Goal: Find specific page/section: Find specific page/section

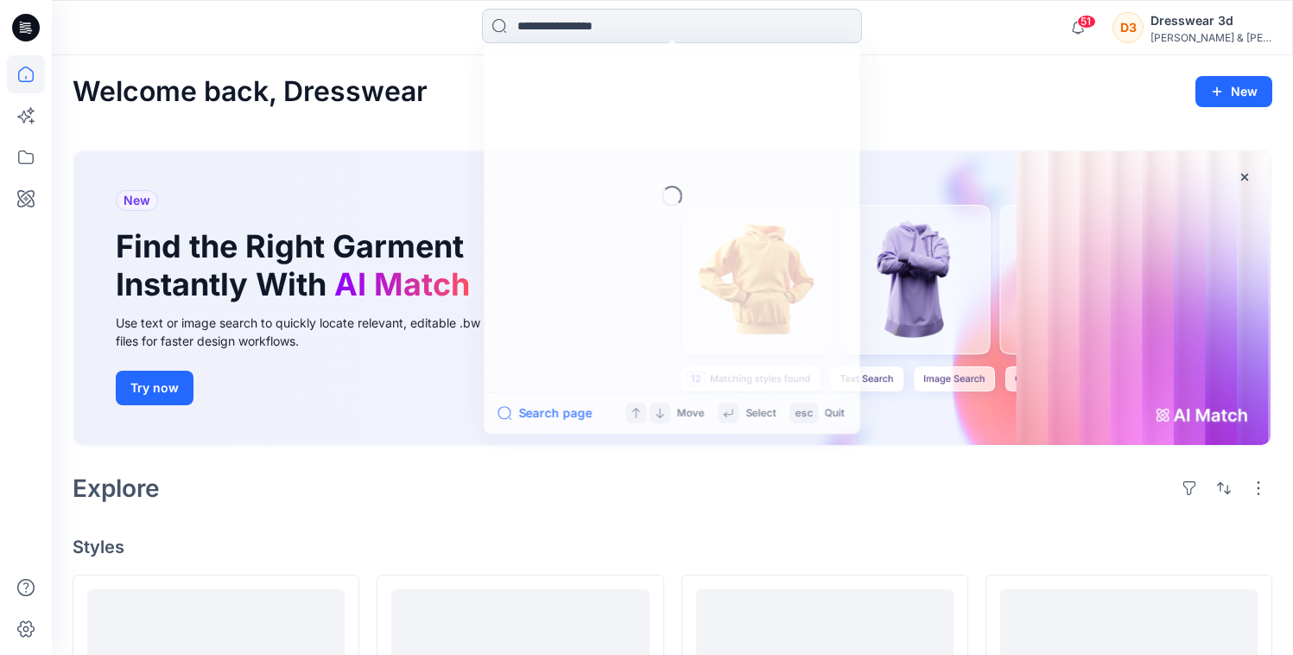
click at [514, 27] on input at bounding box center [672, 26] width 380 height 35
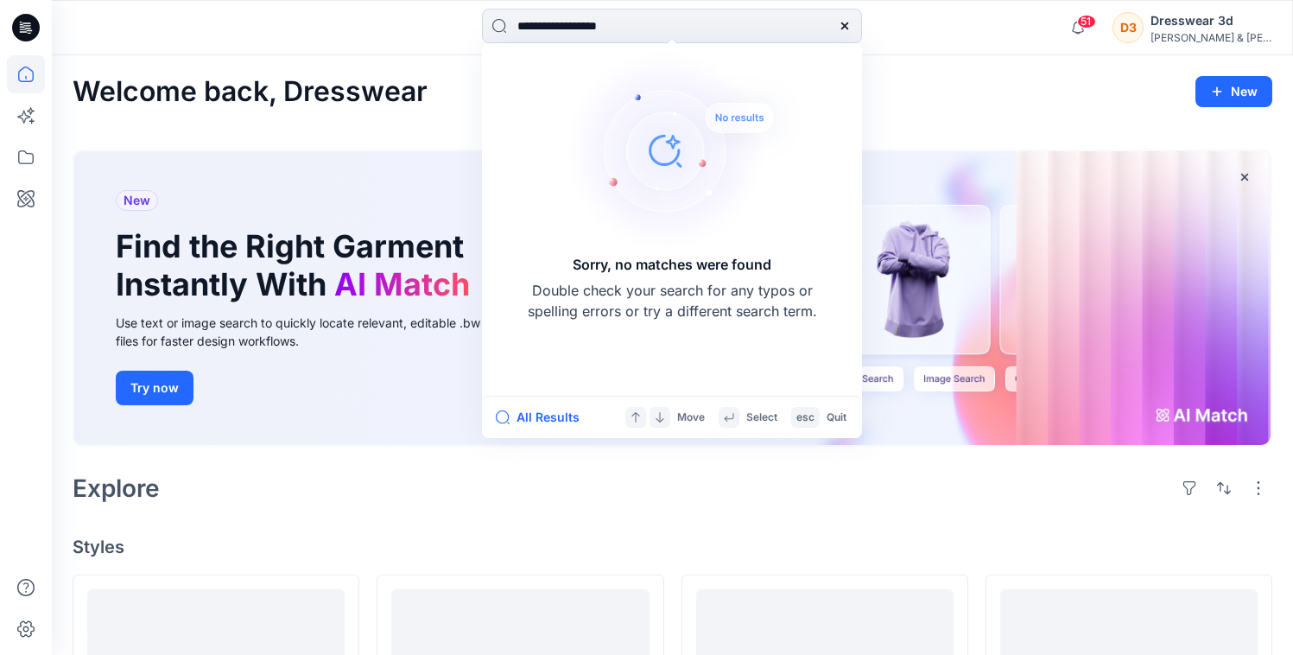
type input "**********"
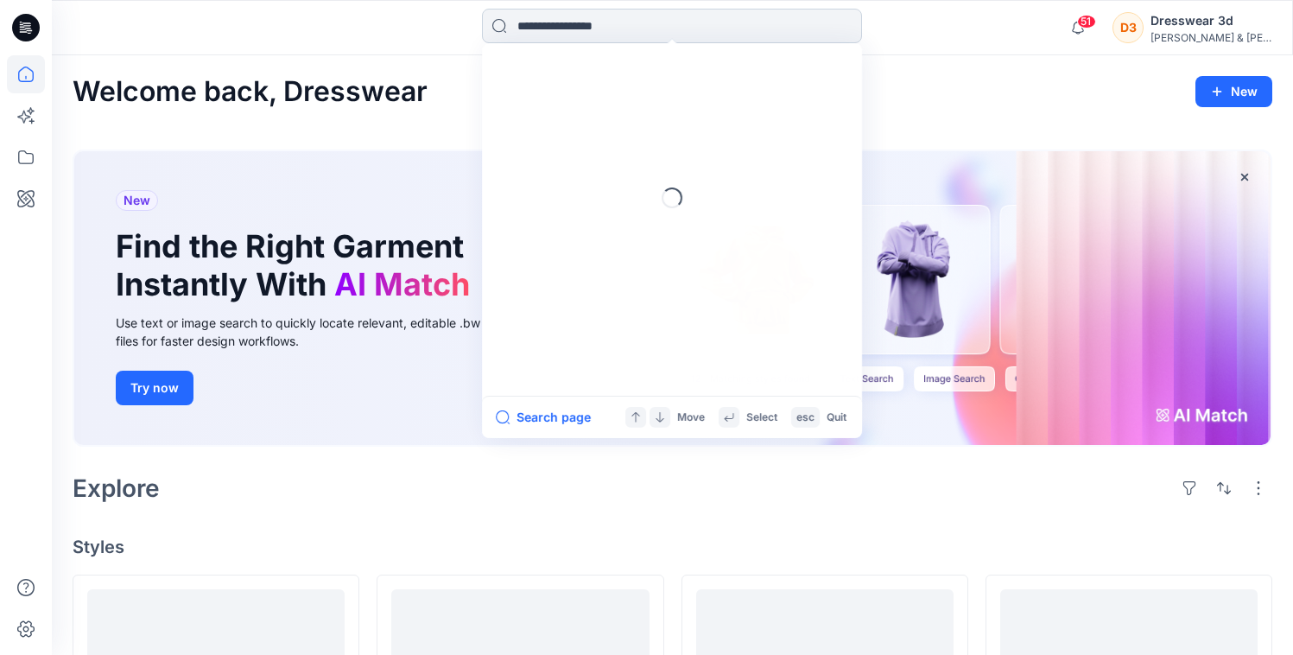
click at [531, 25] on input at bounding box center [672, 26] width 380 height 35
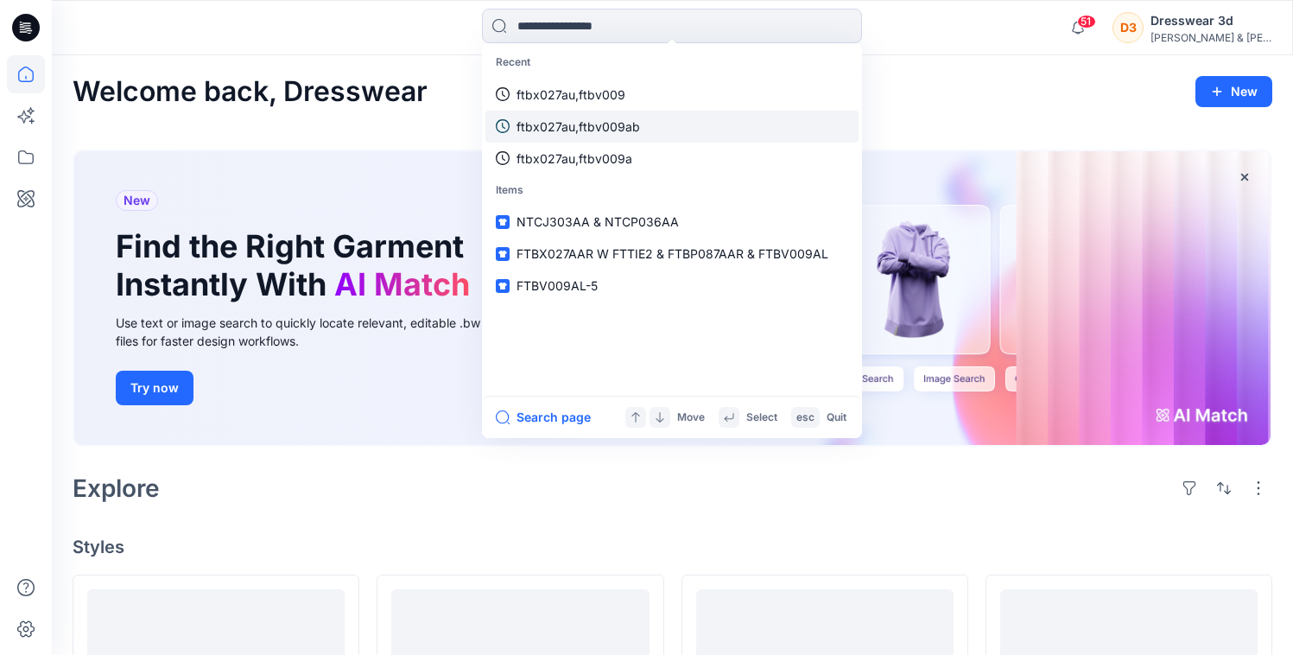
click at [544, 125] on p "ftbx027au,ftbv009ab" at bounding box center [579, 126] width 124 height 18
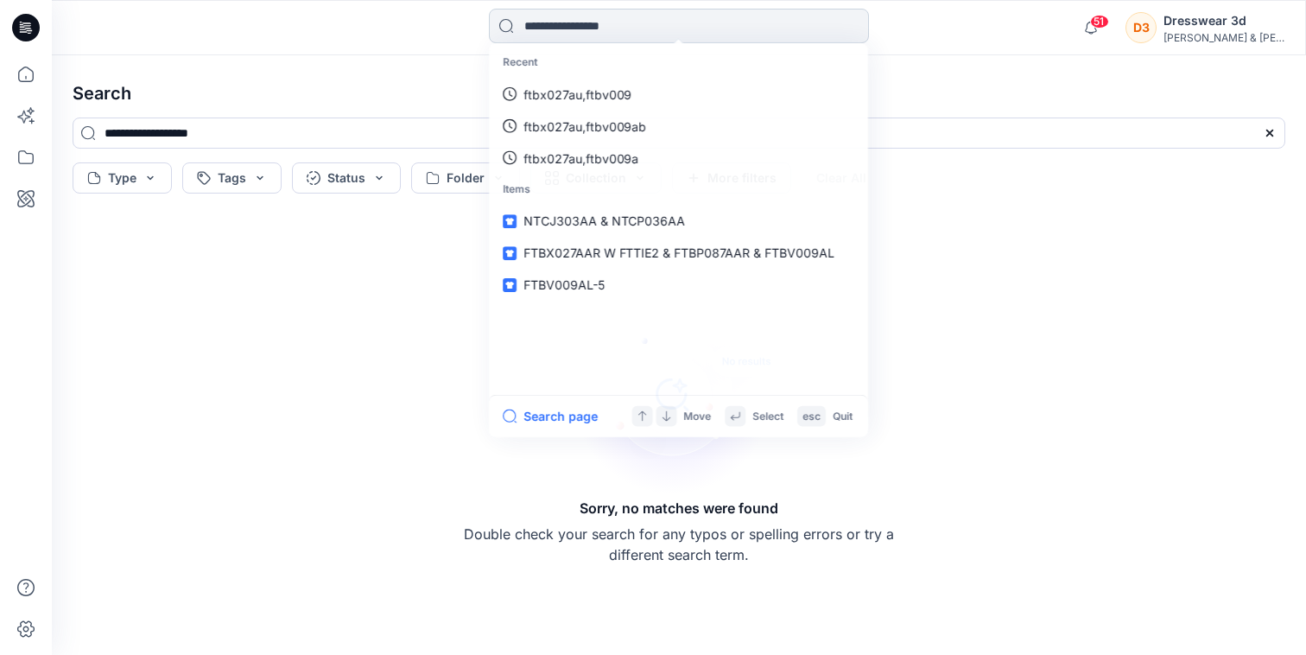
click at [564, 19] on input at bounding box center [679, 26] width 380 height 35
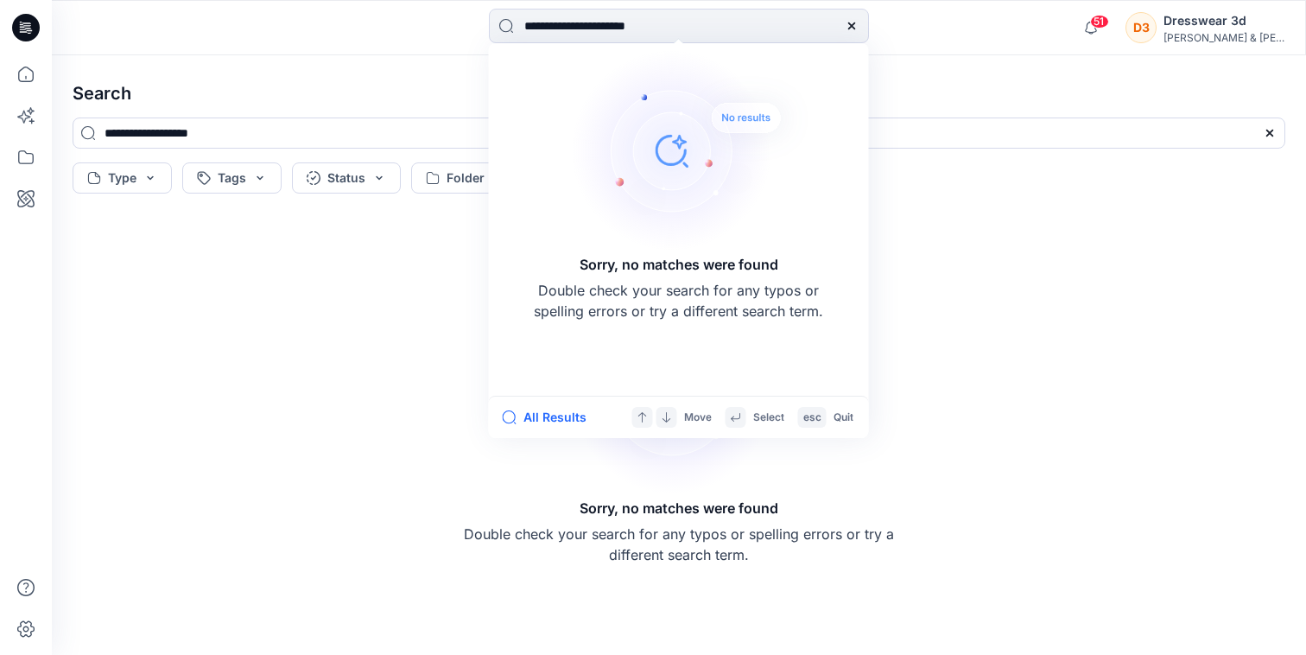
type input "**********"
click at [319, 344] on div "Sorry, no matches were found Double check your search for any typos or spelling…" at bounding box center [679, 427] width 1241 height 427
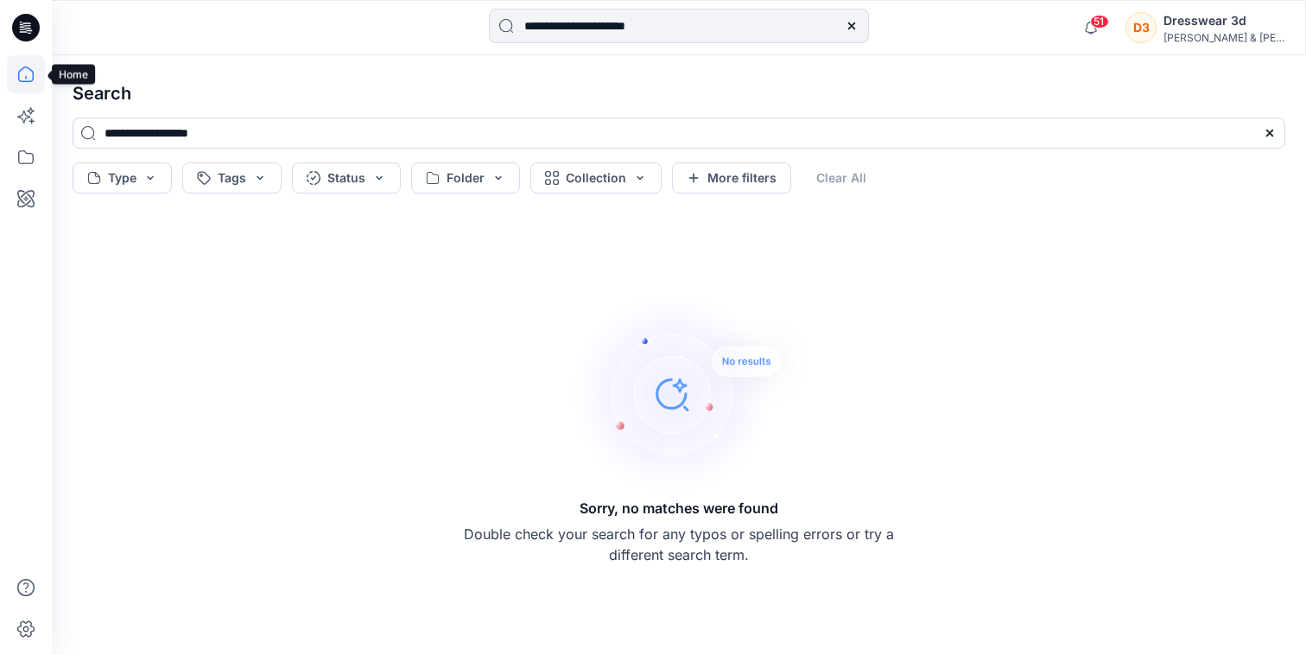
click at [26, 77] on icon at bounding box center [26, 74] width 38 height 38
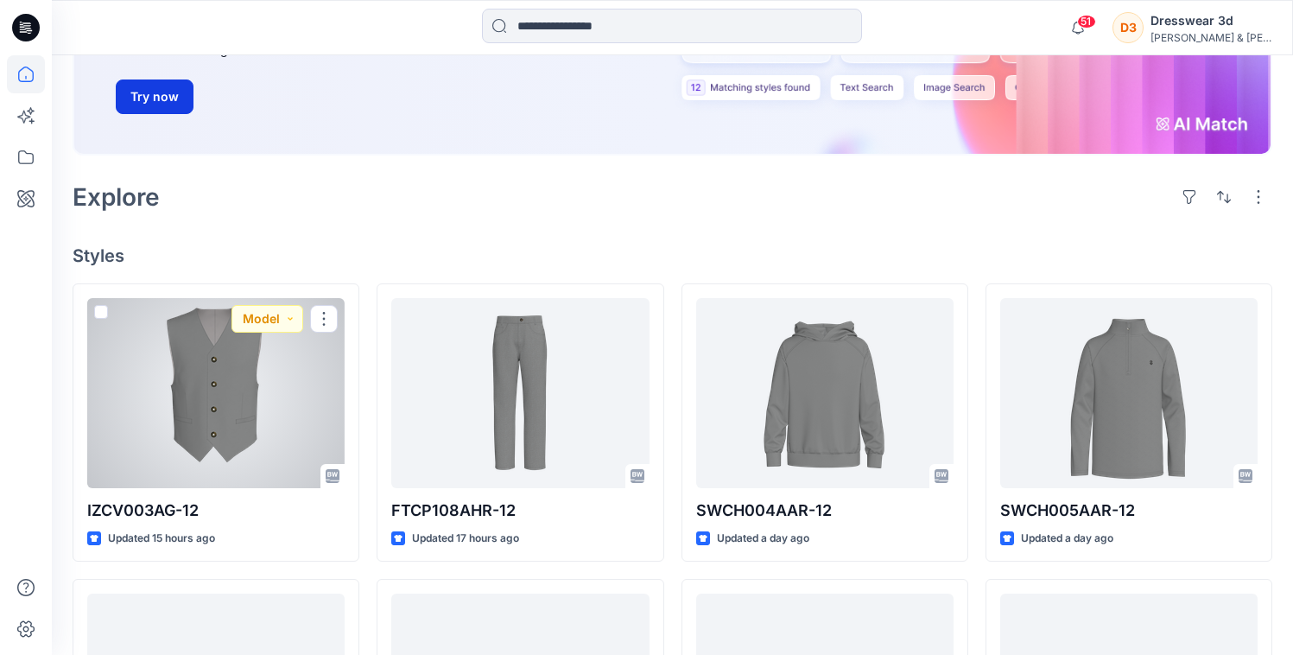
scroll to position [162, 0]
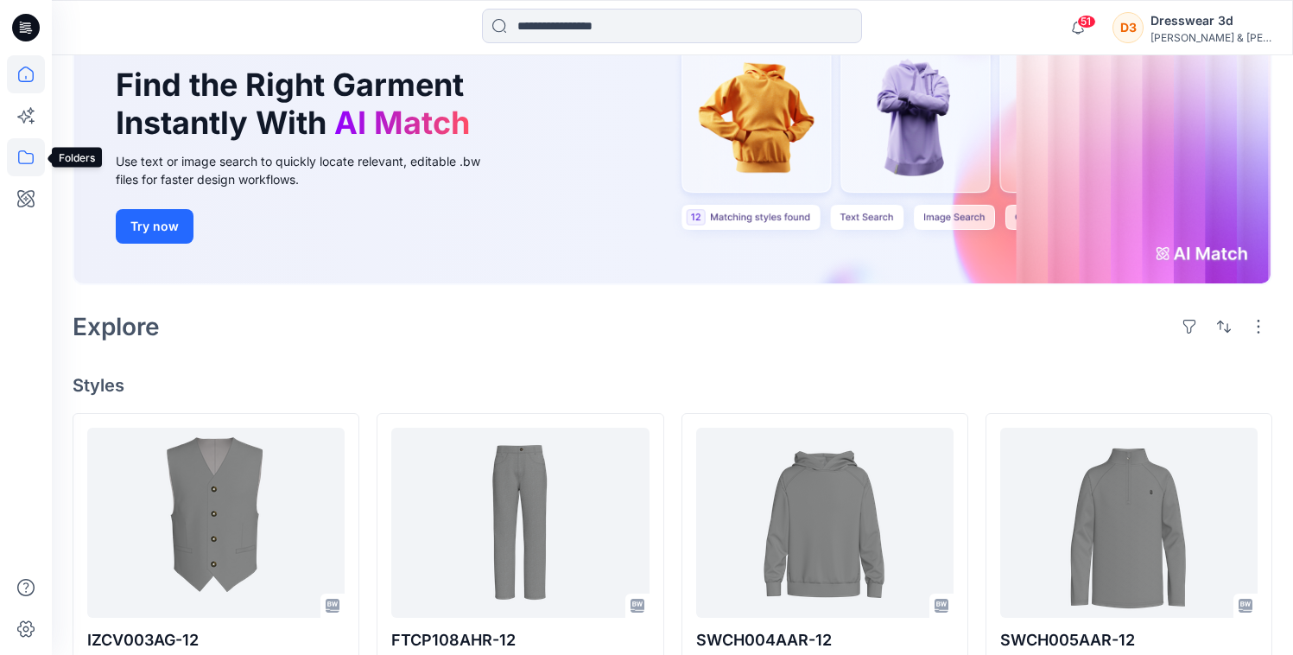
click at [24, 156] on icon at bounding box center [26, 157] width 38 height 38
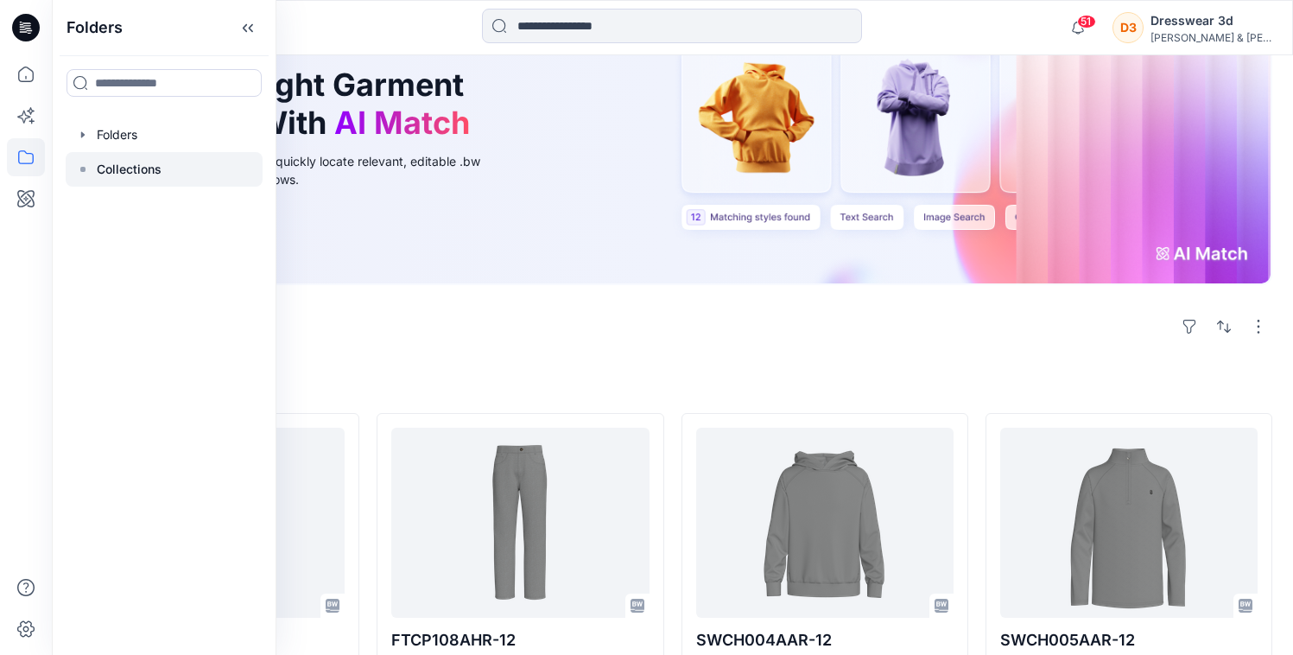
click at [127, 165] on p "Collections" at bounding box center [129, 169] width 65 height 21
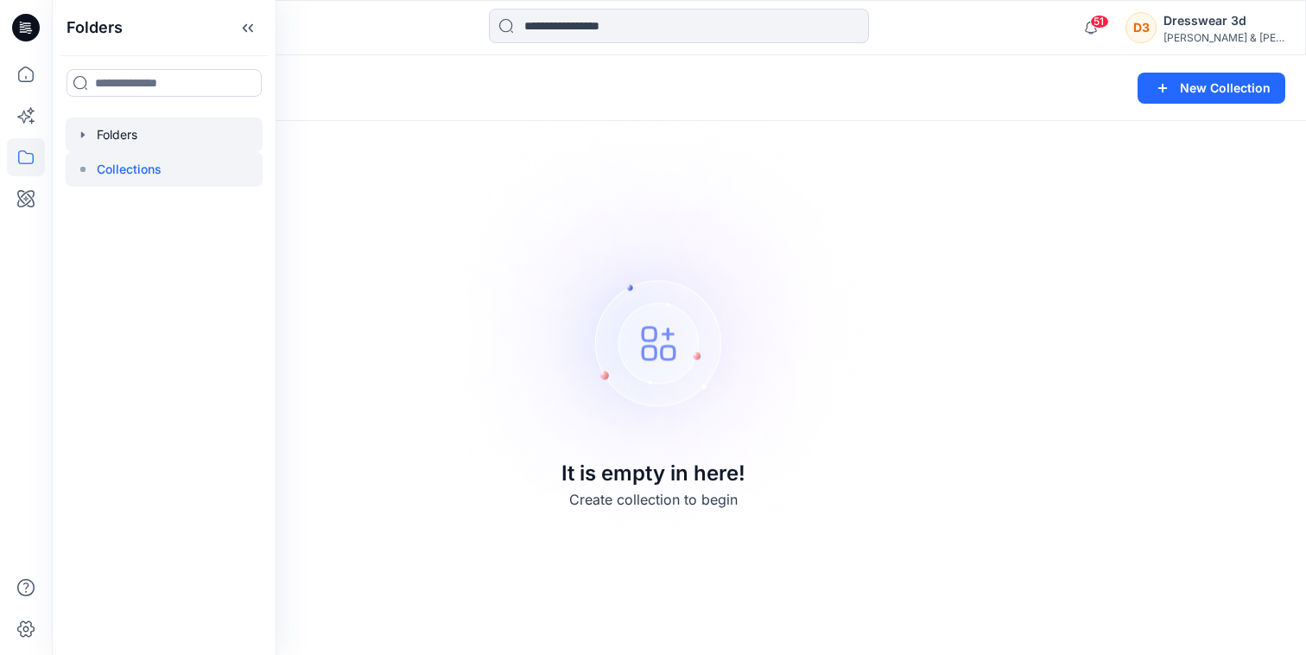
click at [117, 130] on div at bounding box center [164, 134] width 197 height 35
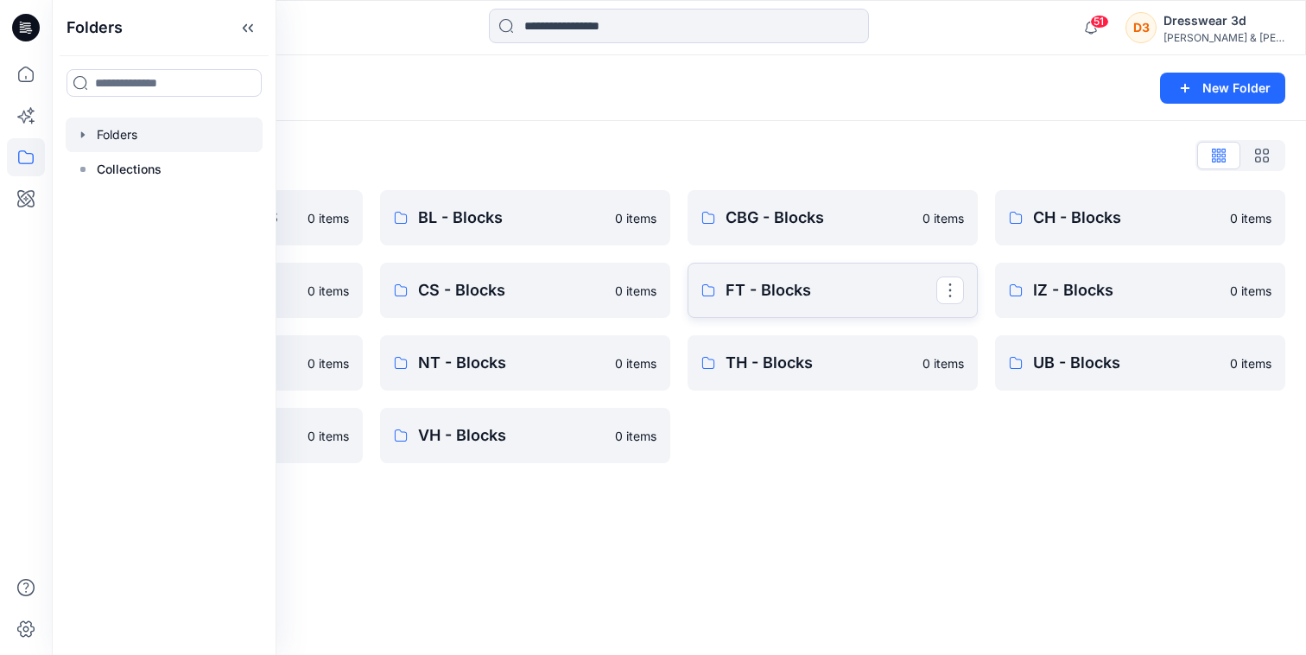
click at [751, 278] on p "FT - Blocks" at bounding box center [831, 290] width 211 height 24
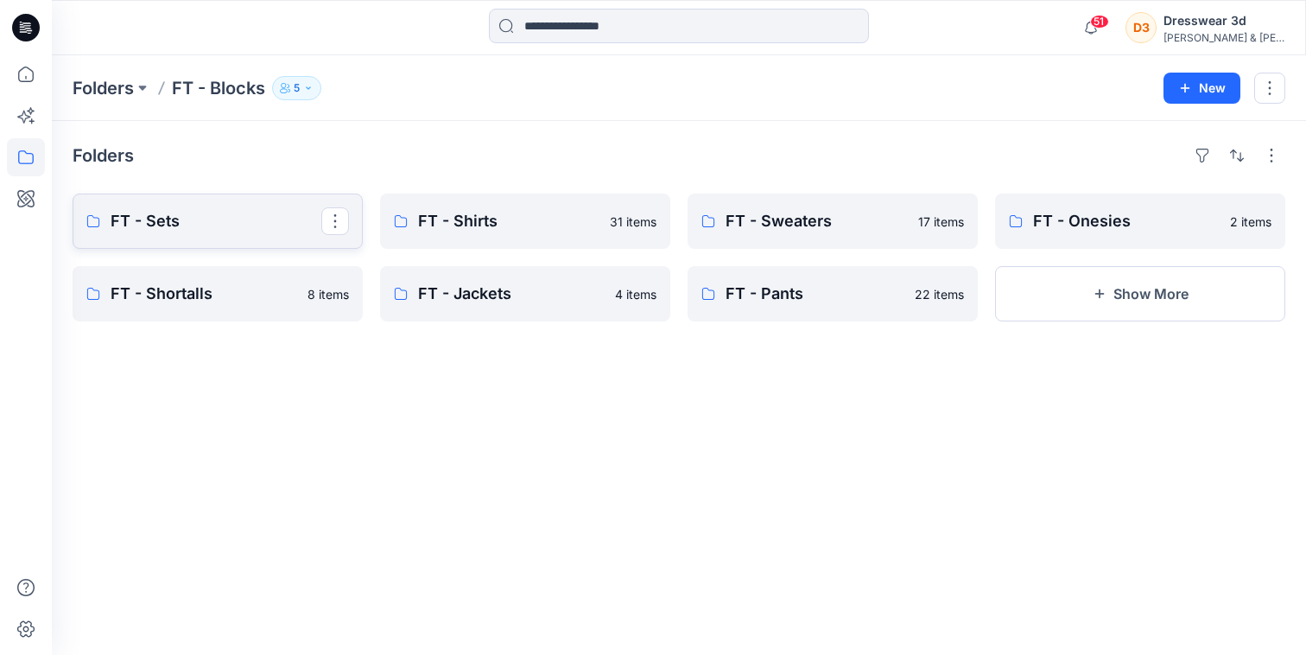
click at [115, 243] on link "FT - Sets" at bounding box center [218, 221] width 290 height 55
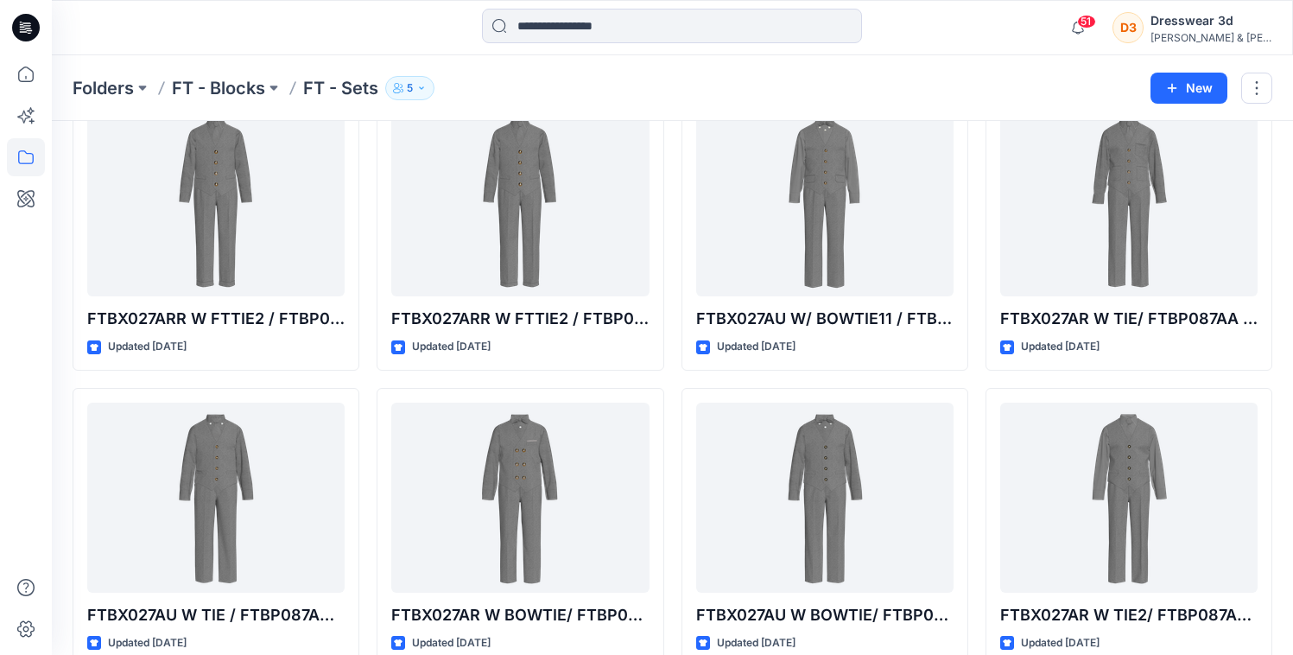
scroll to position [12257, 0]
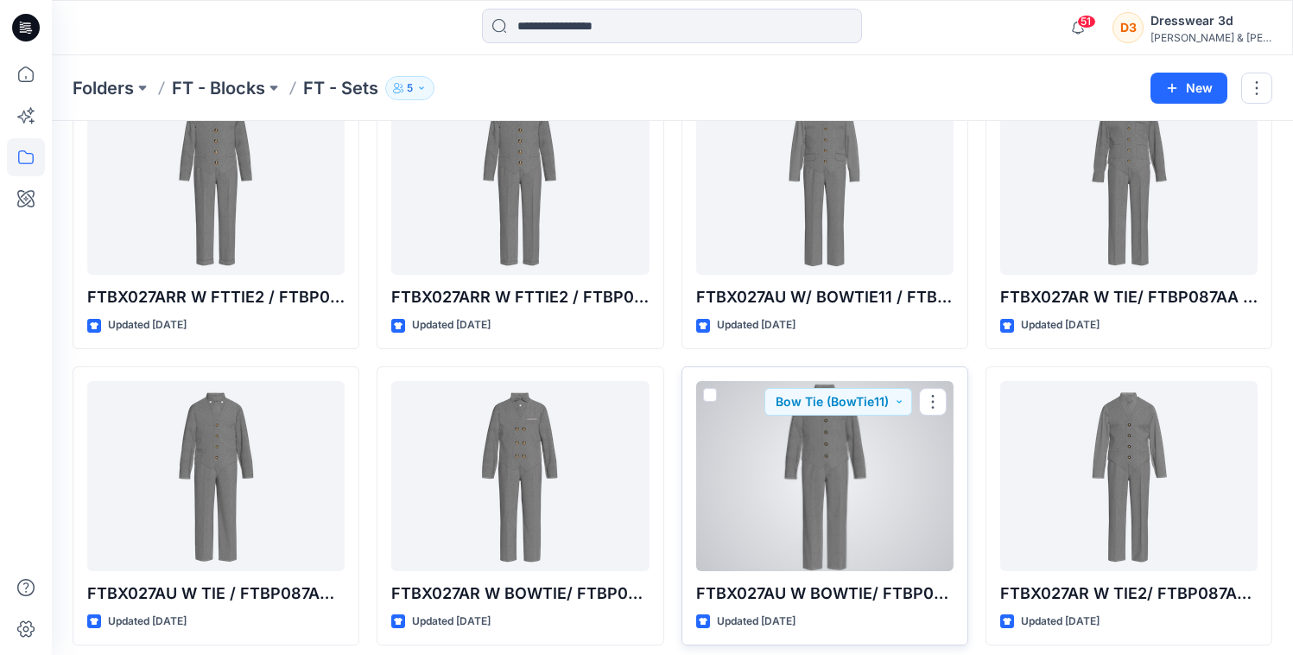
click at [811, 520] on div at bounding box center [824, 476] width 257 height 190
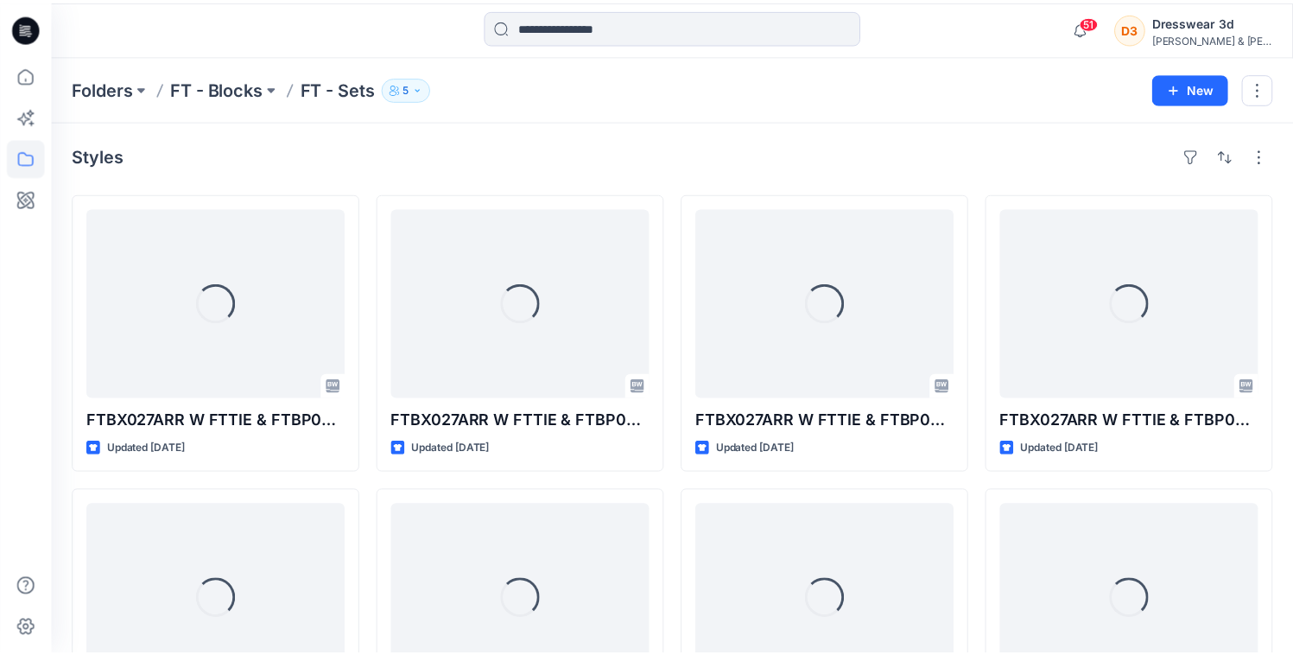
scroll to position [12257, 0]
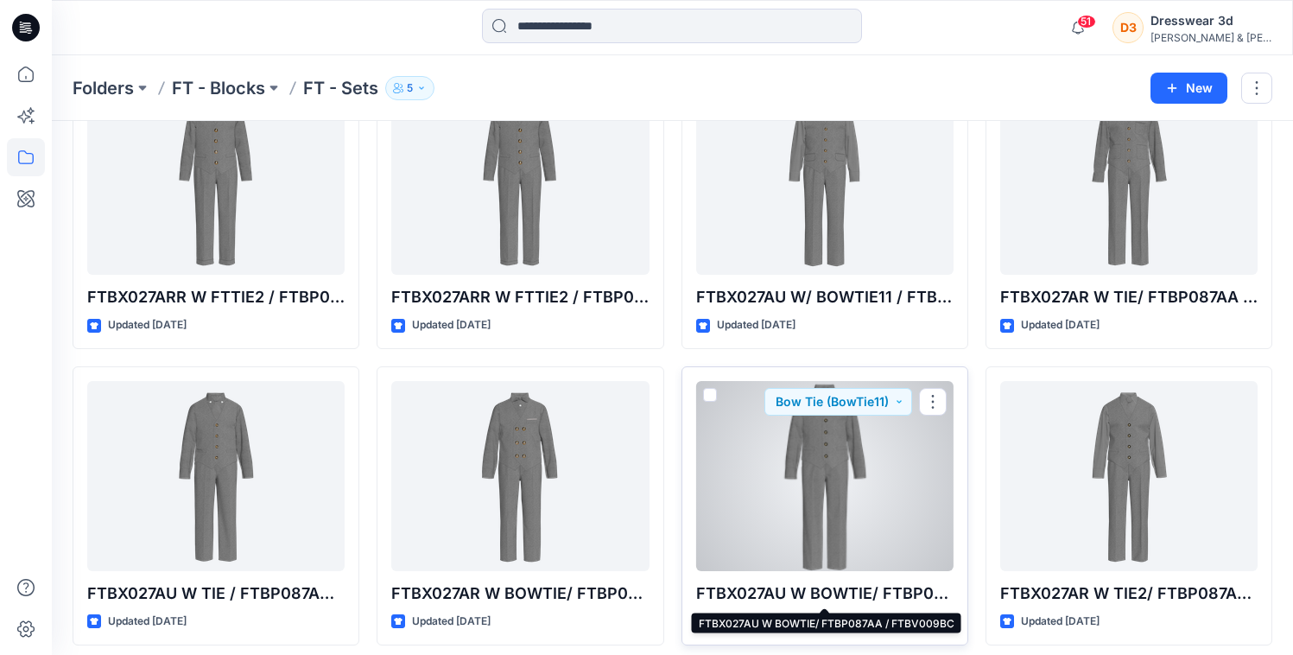
drag, startPoint x: 839, startPoint y: 597, endPoint x: 943, endPoint y: 594, distance: 103.7
click at [943, 594] on p "FTBX027AU W BOWTIE/ FTBP087AA / FTBV009BC" at bounding box center [824, 593] width 257 height 24
click at [936, 406] on button "button" at bounding box center [933, 402] width 28 height 28
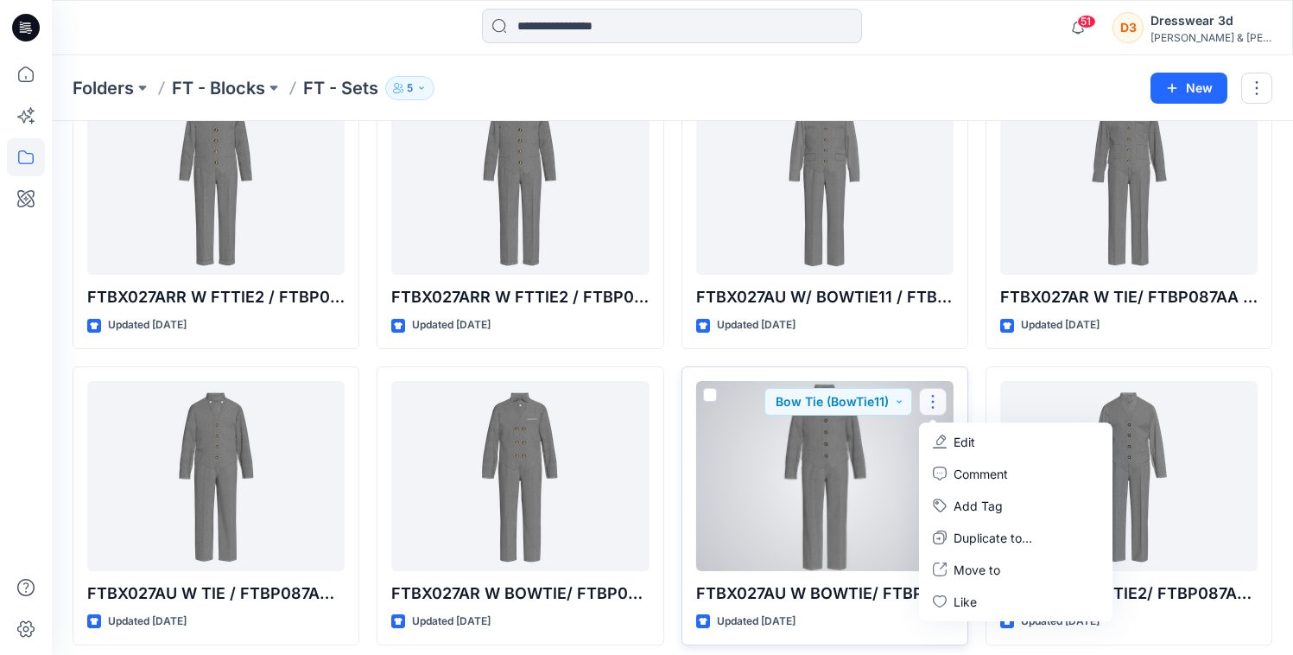
click at [739, 460] on div at bounding box center [824, 476] width 257 height 190
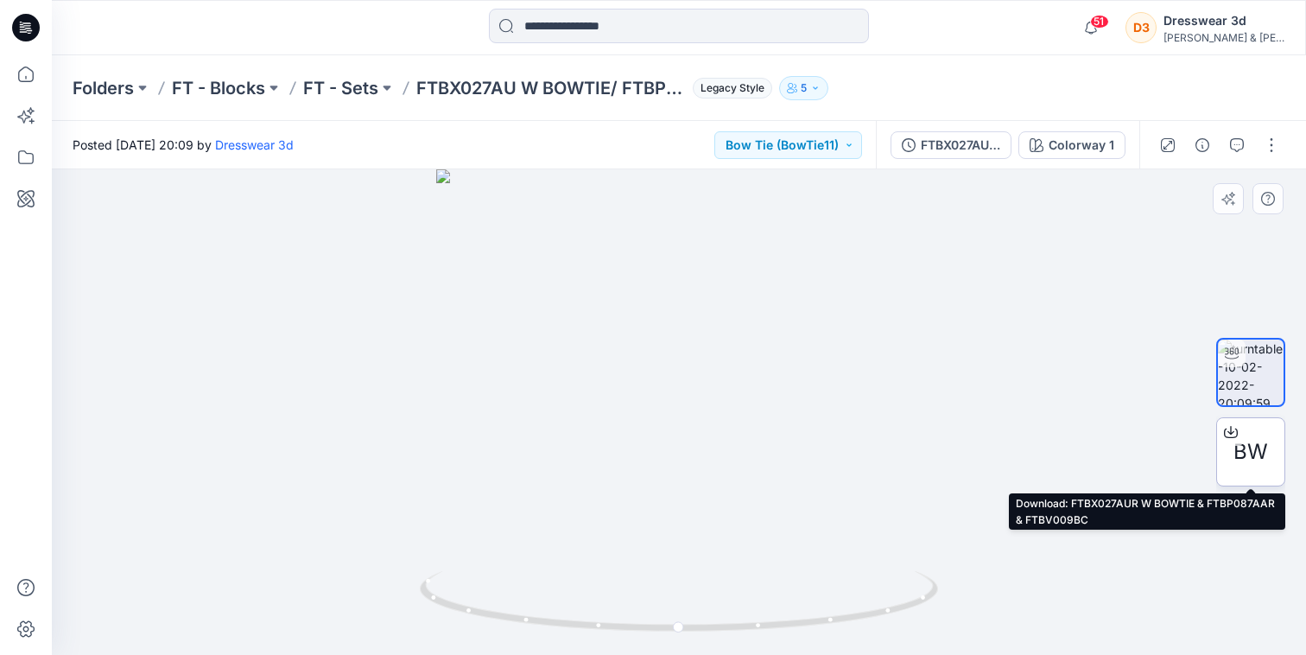
click at [1228, 433] on icon at bounding box center [1231, 432] width 14 height 14
